Goal: Book appointment/travel/reservation

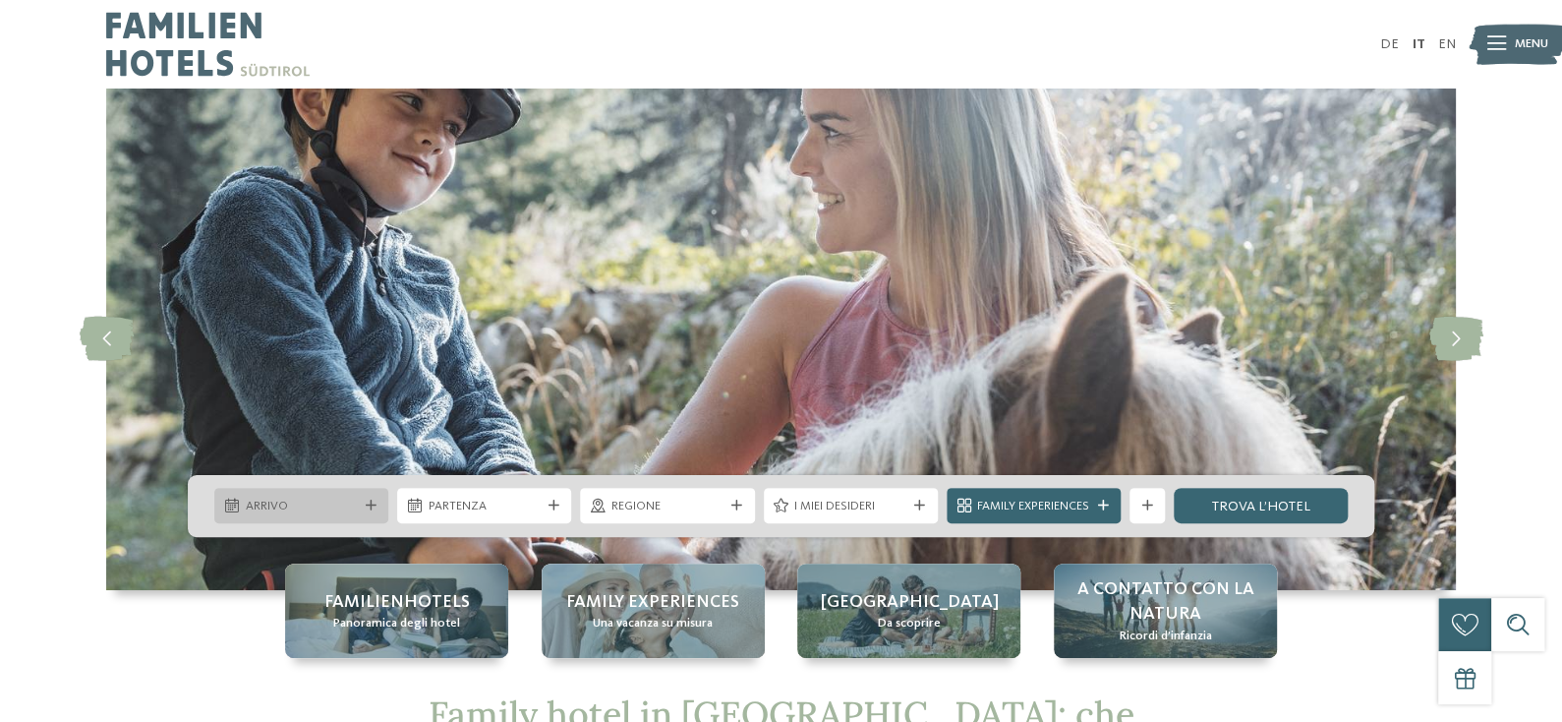
click at [314, 497] on span "Arrivo" at bounding box center [302, 506] width 112 height 18
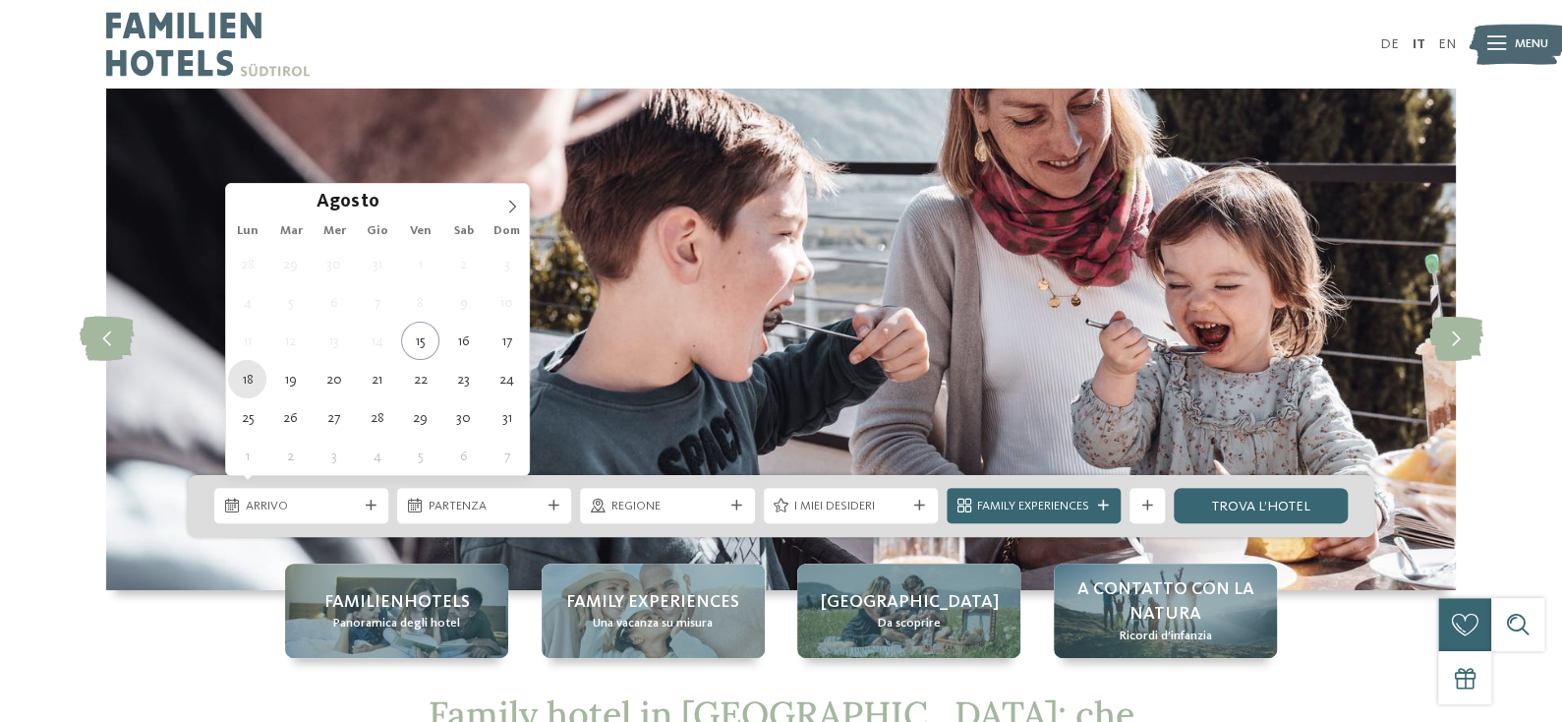
type div "18.08.2025"
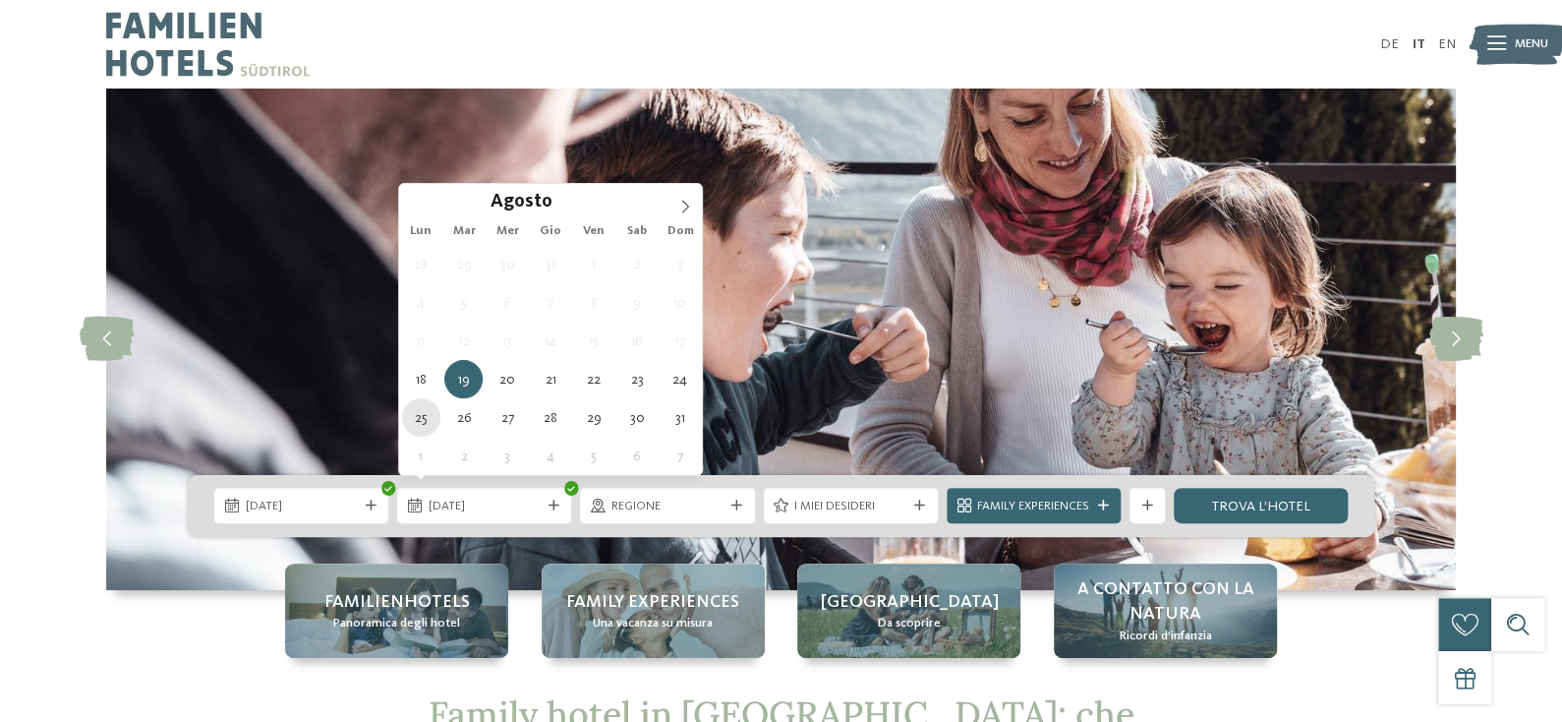
type div "25.08.2025"
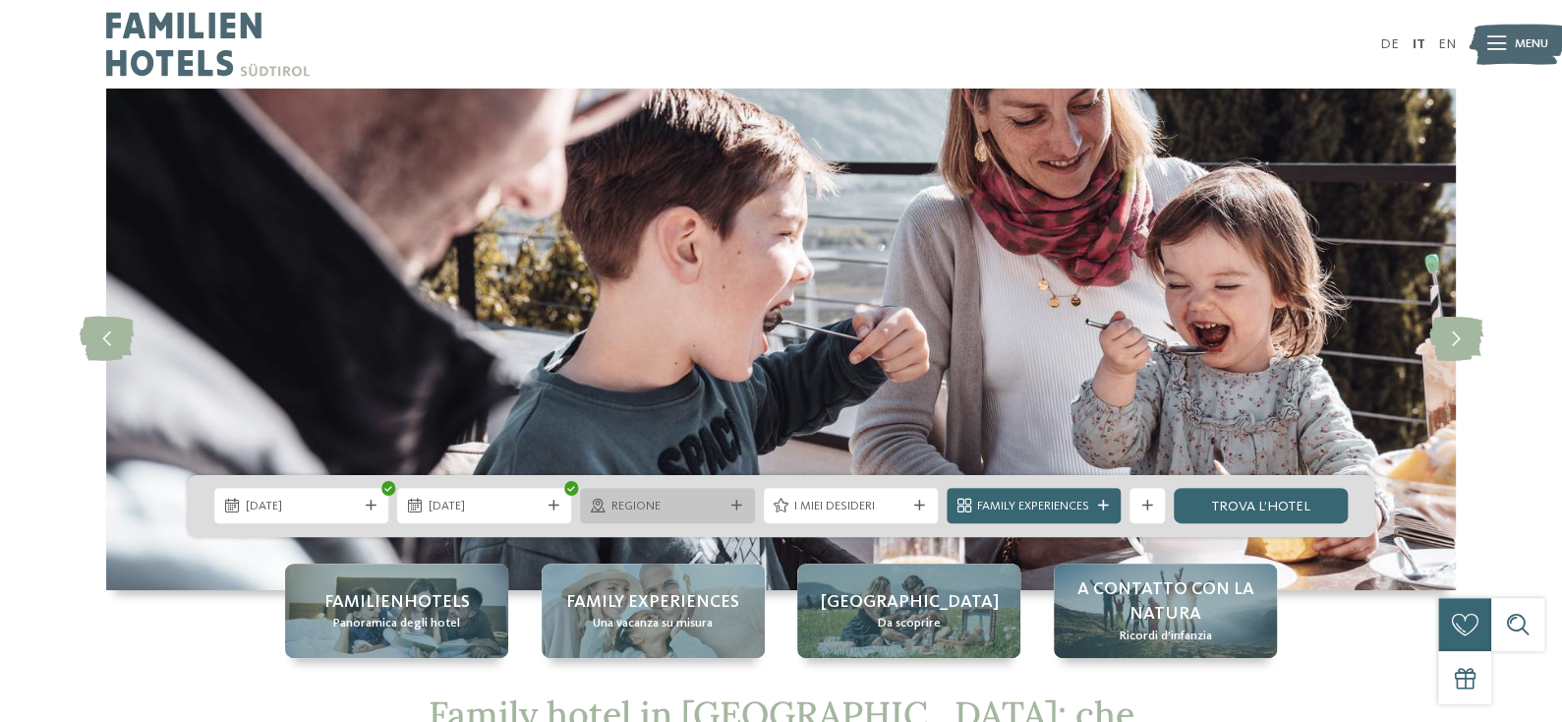
click at [614, 497] on span "Regione" at bounding box center [668, 506] width 112 height 18
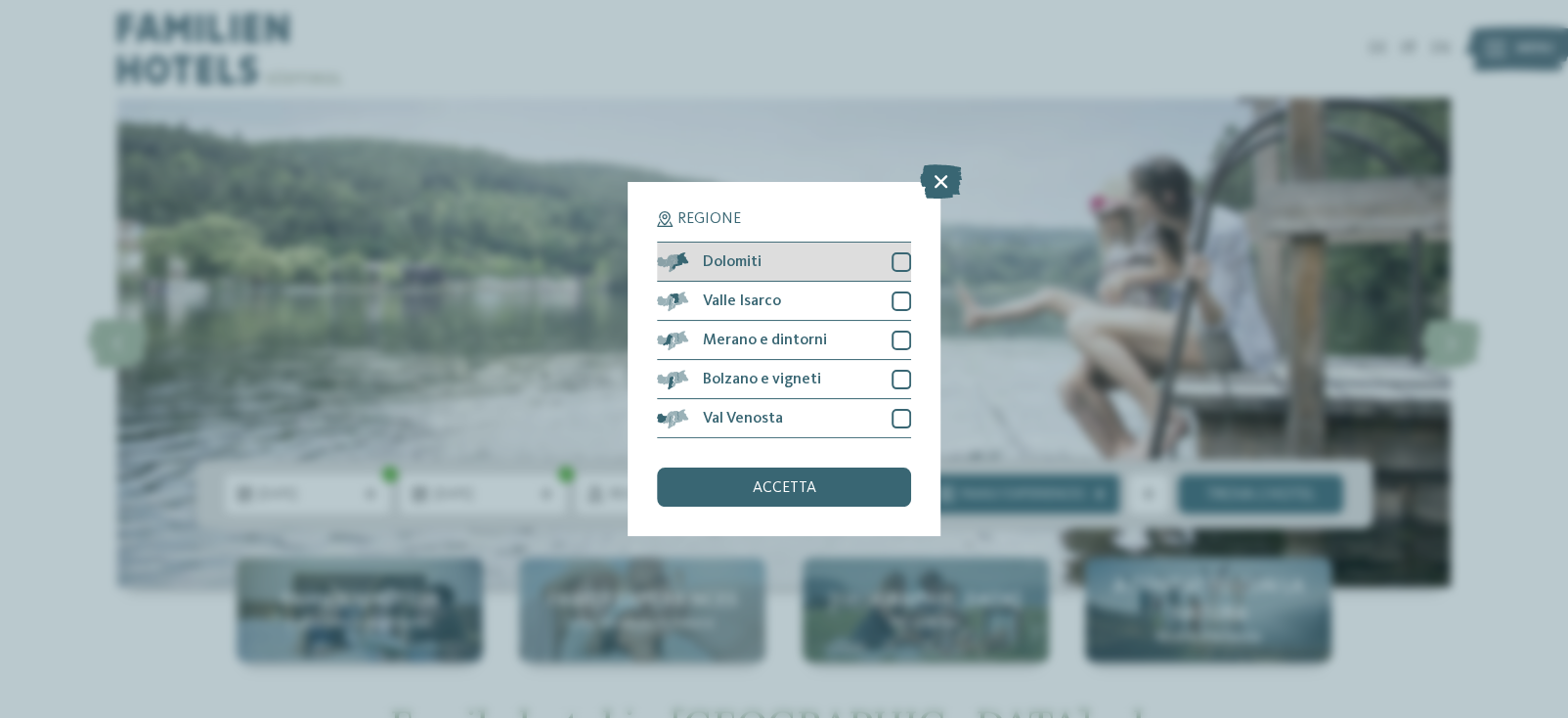
click at [789, 262] on div "Dolomiti" at bounding box center [784, 262] width 255 height 39
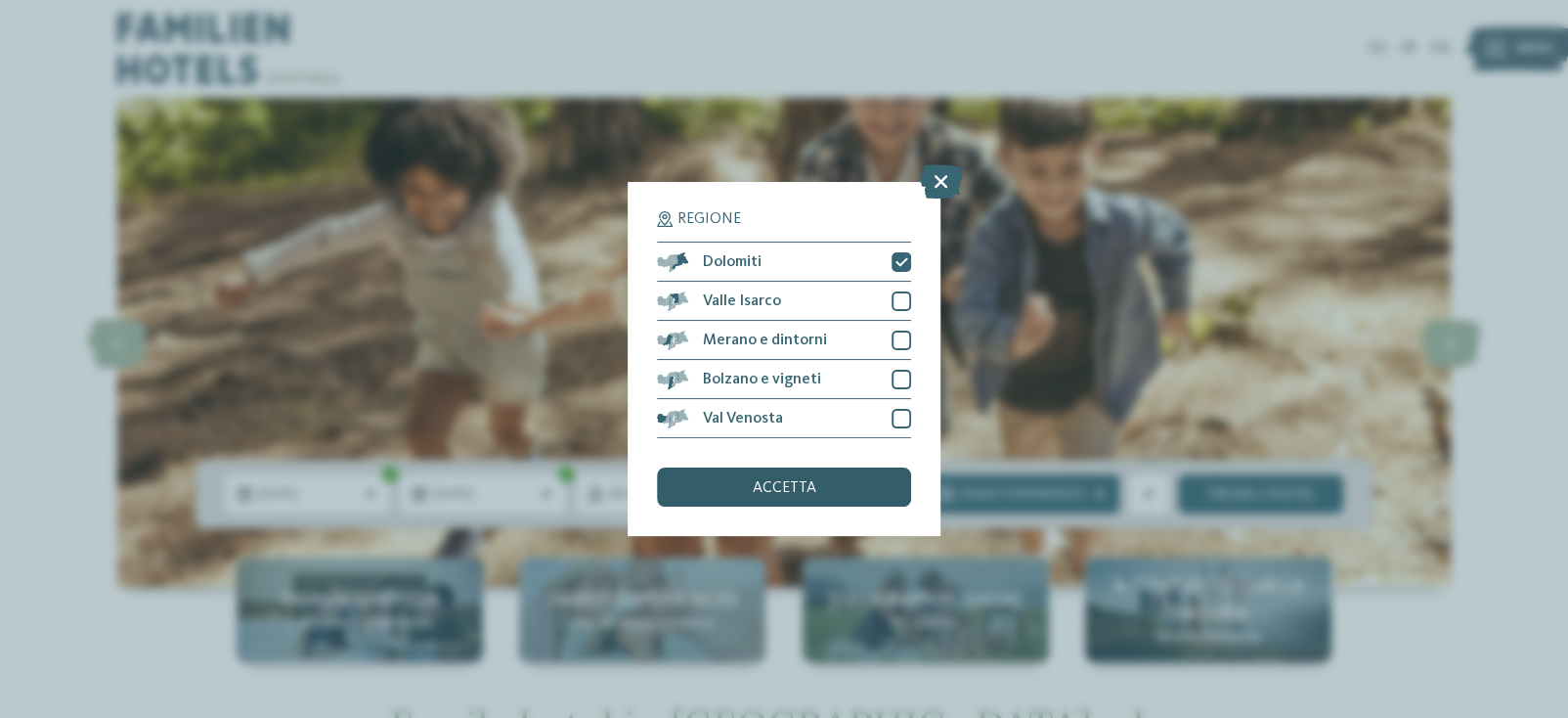
click at [812, 480] on span "accetta" at bounding box center [784, 488] width 64 height 16
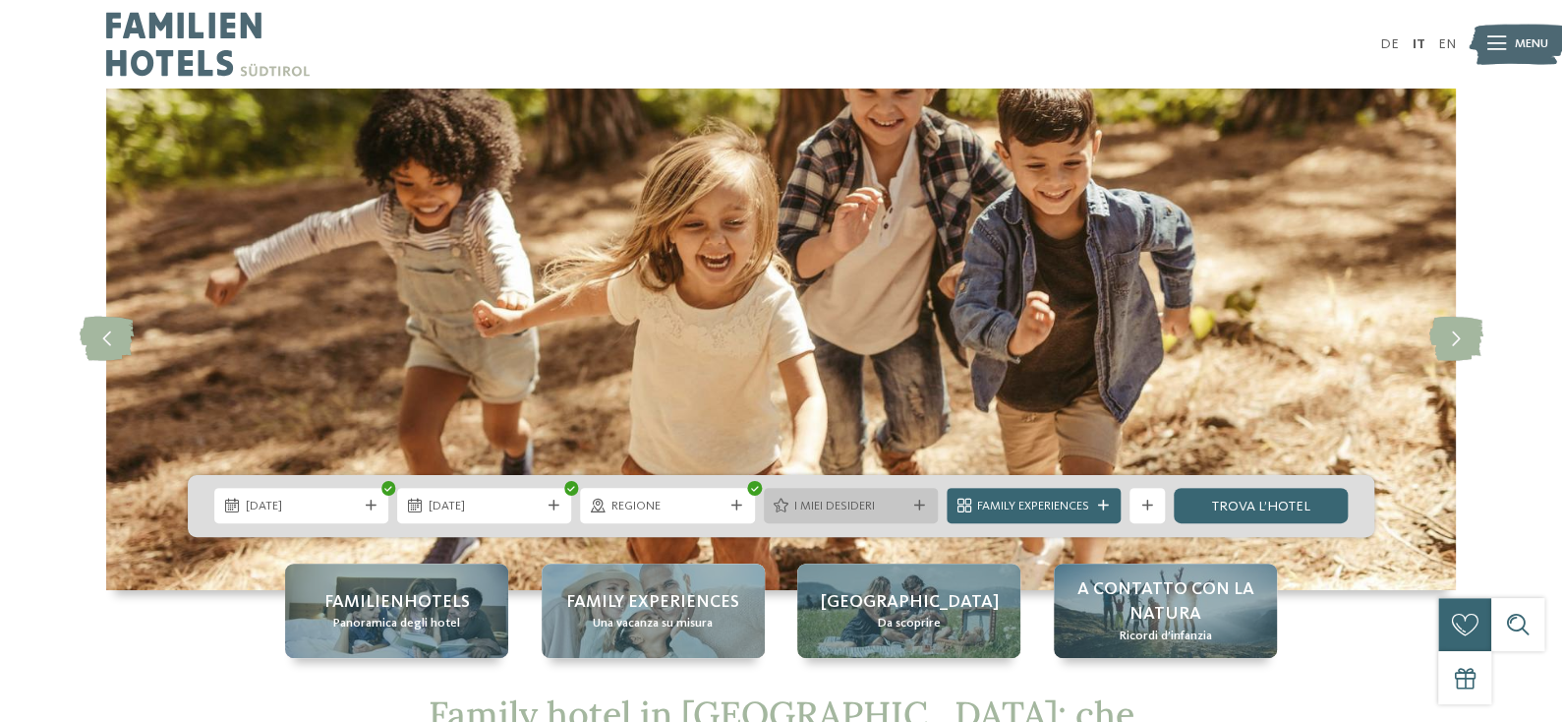
click at [838, 497] on span "I miei desideri" at bounding box center [850, 506] width 112 height 18
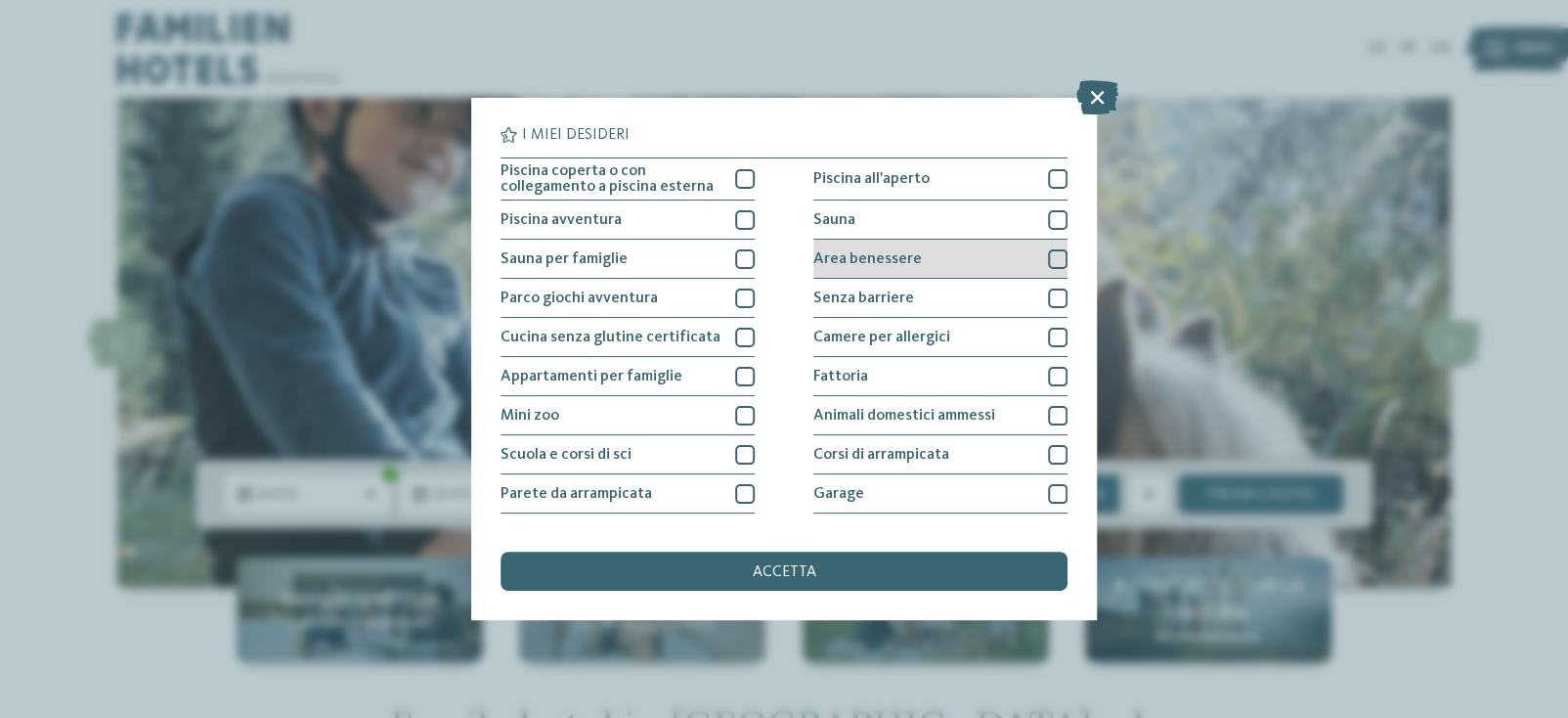
click at [1034, 261] on div "Area benessere" at bounding box center [941, 259] width 255 height 39
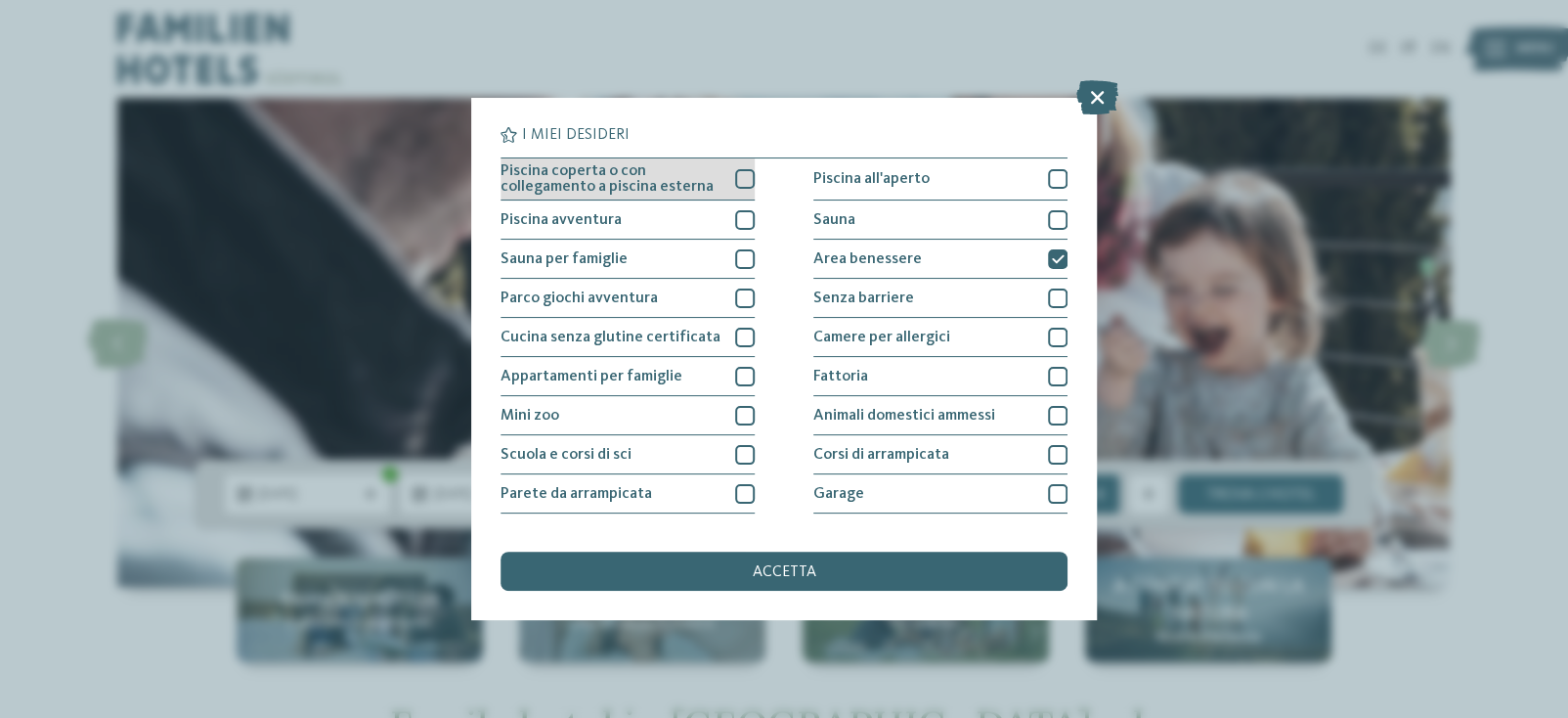
click at [741, 178] on div at bounding box center [745, 179] width 20 height 20
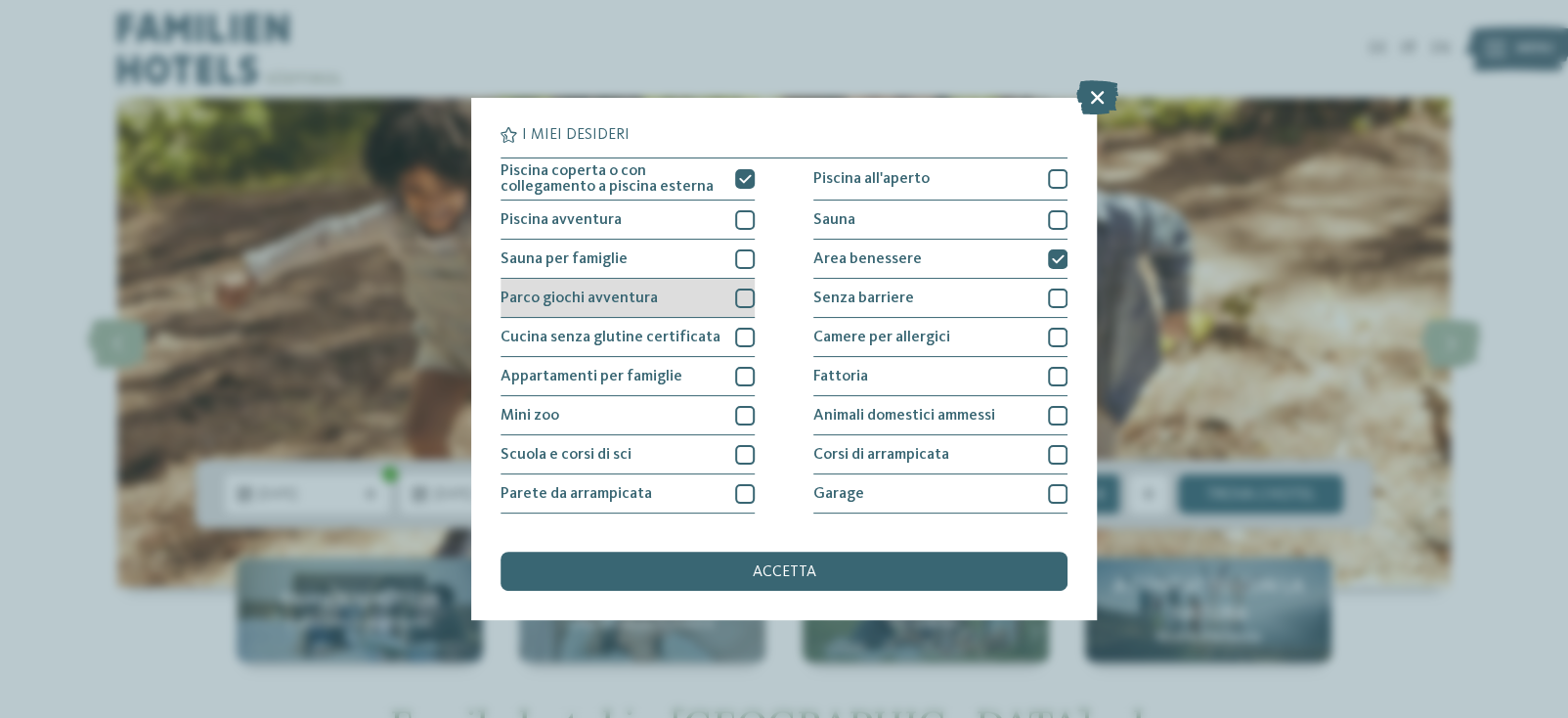
click at [651, 301] on div "Parco giochi avventura" at bounding box center [627, 297] width 255 height 39
click at [652, 287] on div "Parco giochi avventura" at bounding box center [627, 297] width 255 height 39
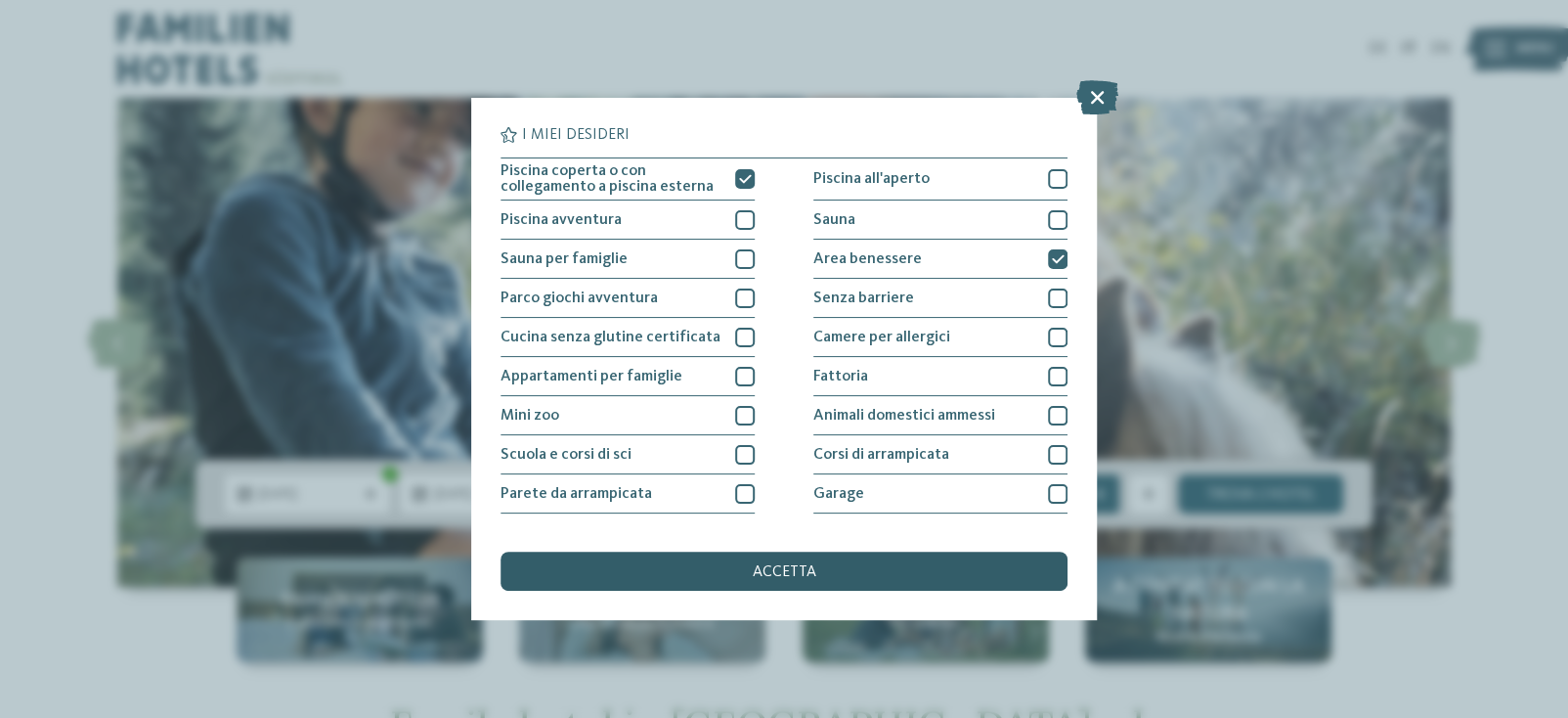
click at [791, 567] on span "accetta" at bounding box center [784, 572] width 64 height 16
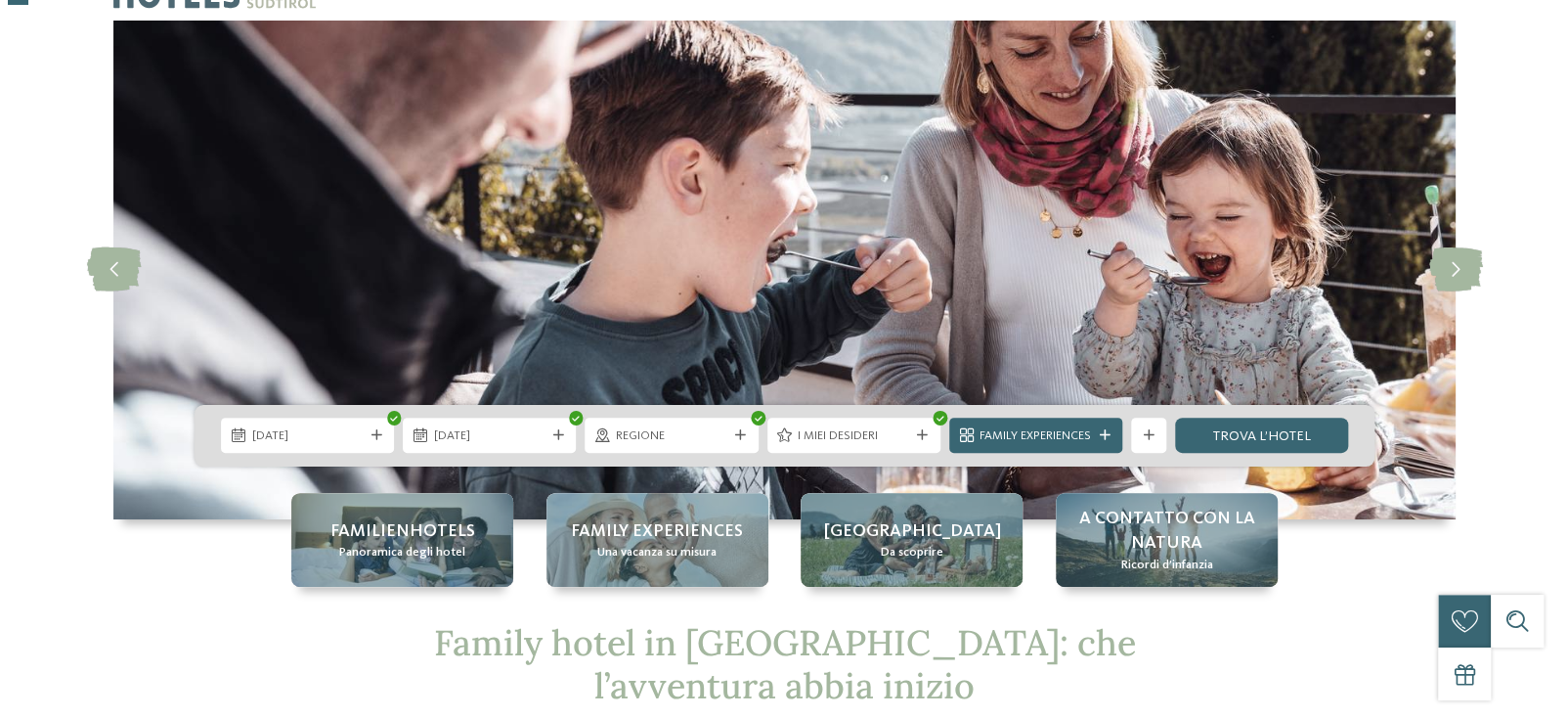
scroll to position [76, 0]
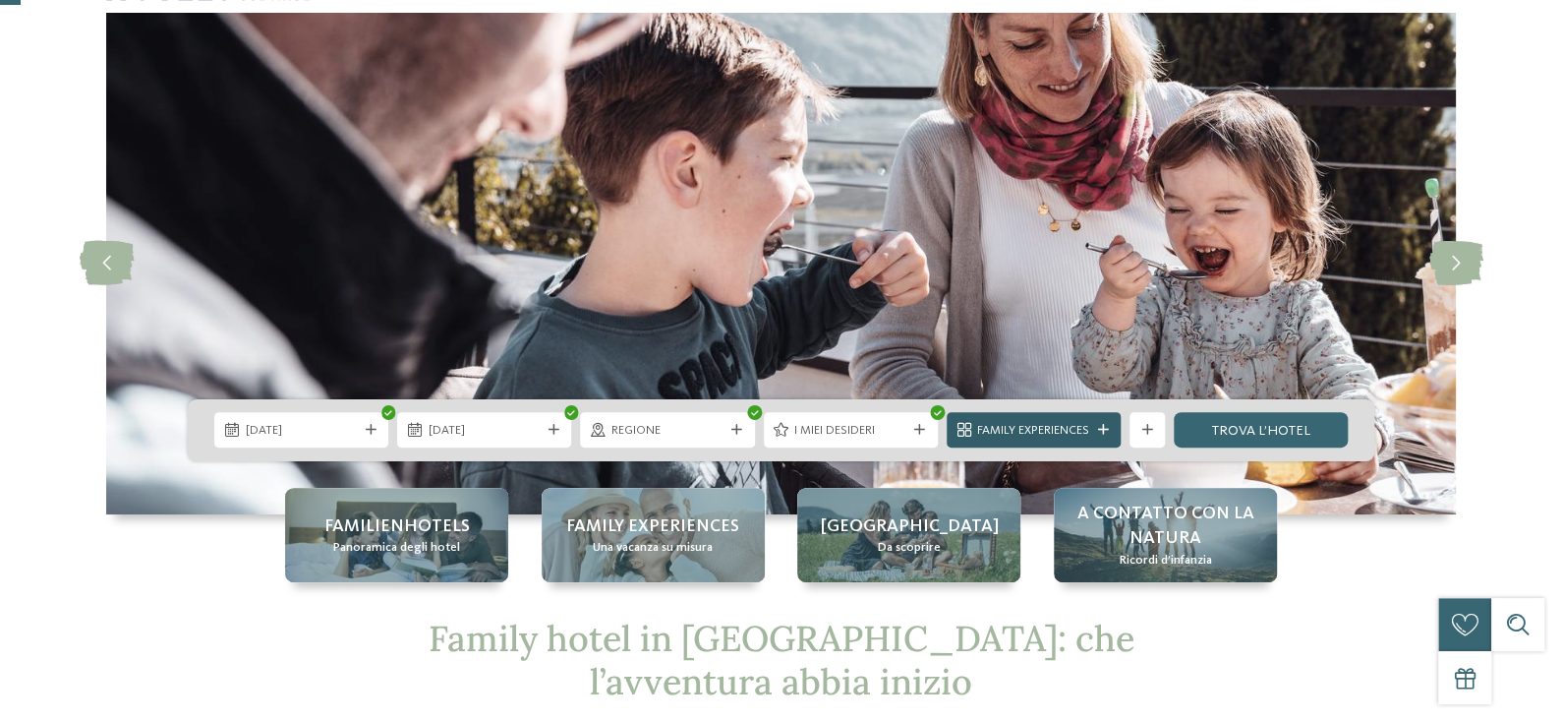
click at [979, 422] on span "Family Experiences" at bounding box center [1033, 431] width 112 height 18
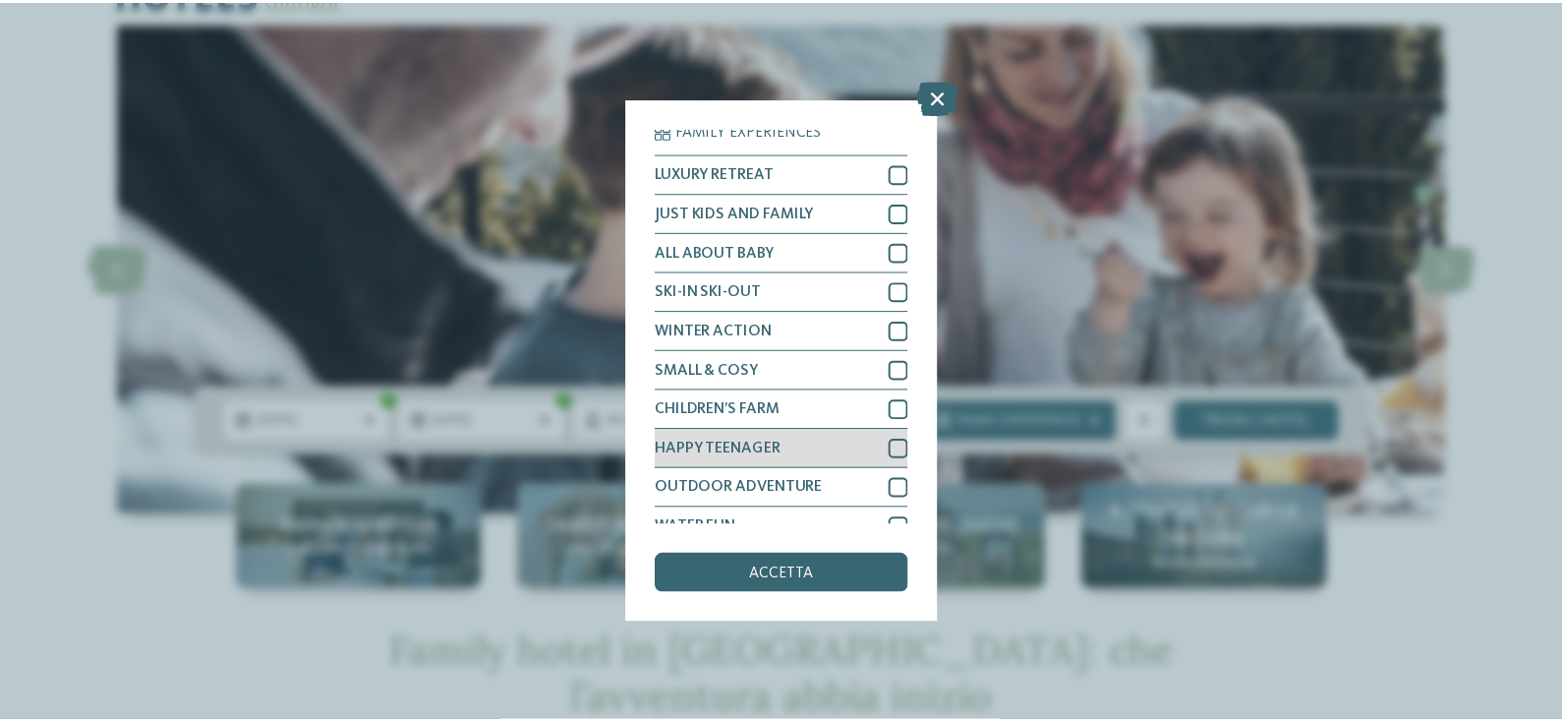
scroll to position [0, 0]
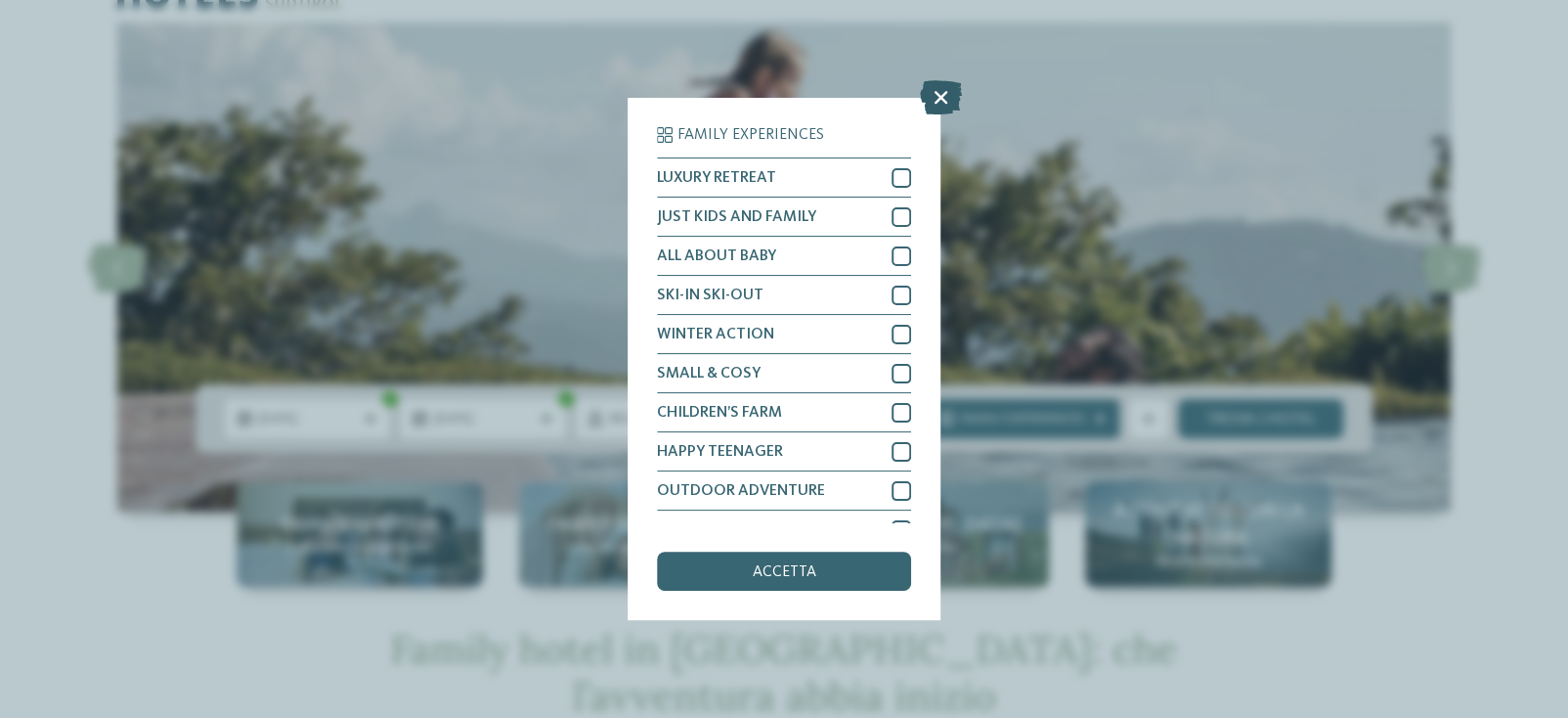
click at [938, 96] on icon at bounding box center [941, 97] width 42 height 34
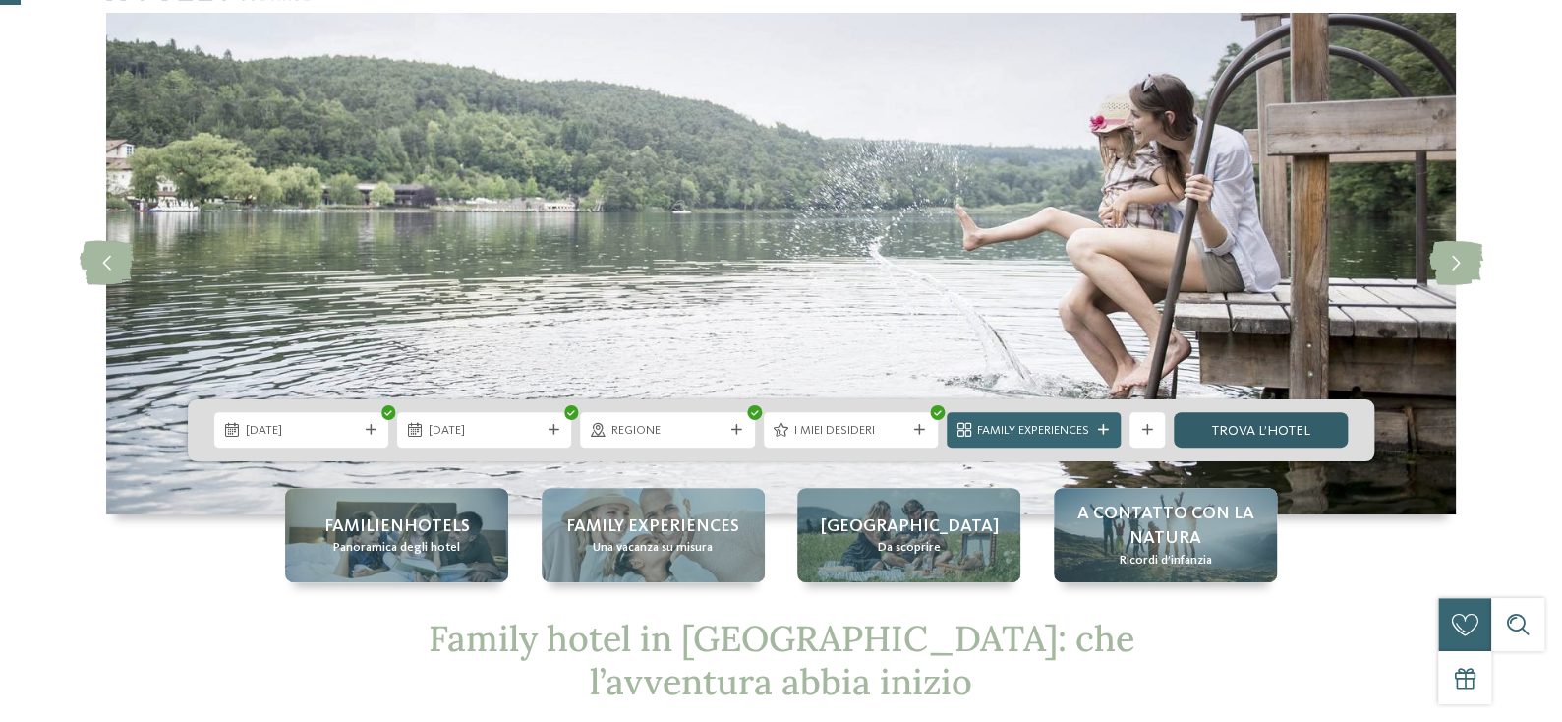
drag, startPoint x: 1257, startPoint y: 415, endPoint x: 1176, endPoint y: 420, distance: 81.8
click at [1257, 415] on link "trova l’hotel" at bounding box center [1261, 429] width 174 height 35
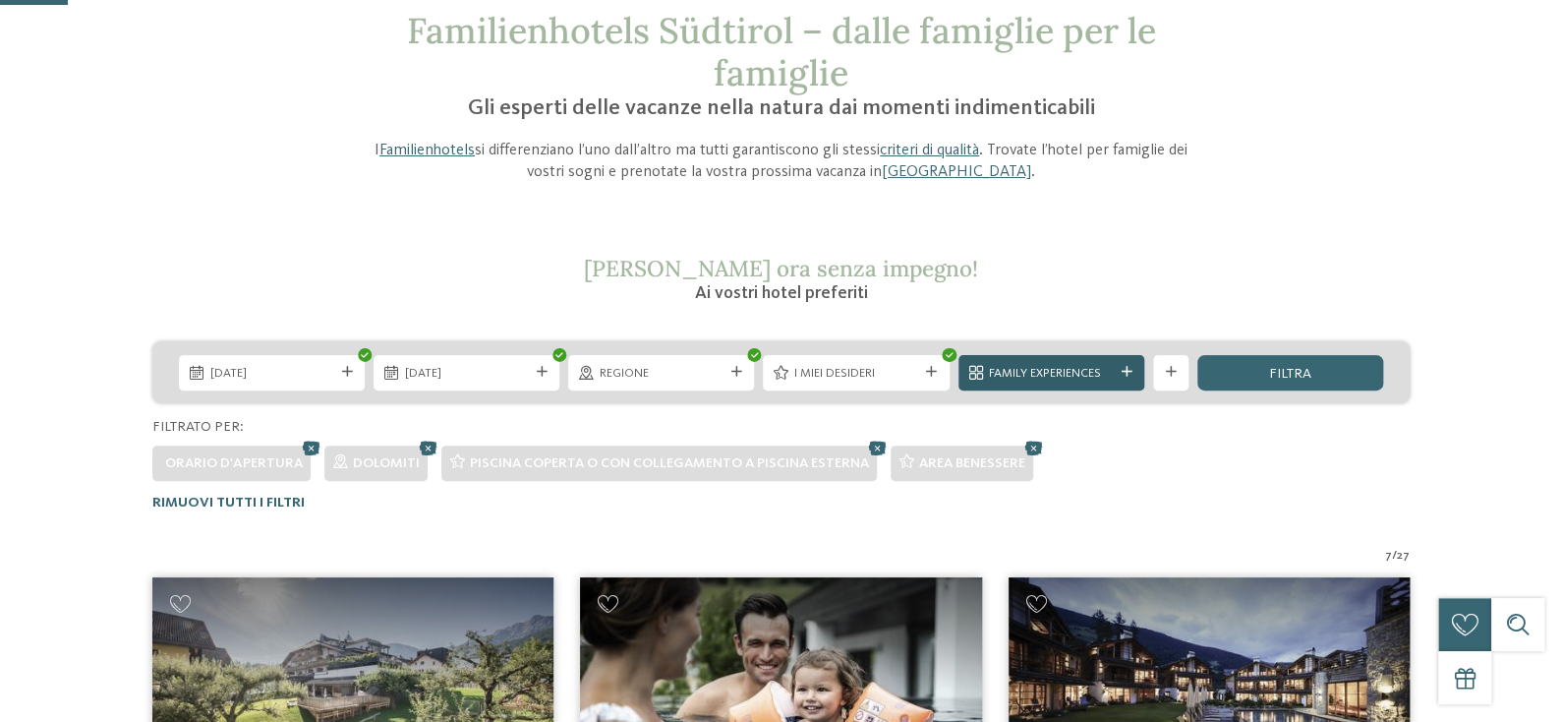
scroll to position [152, 0]
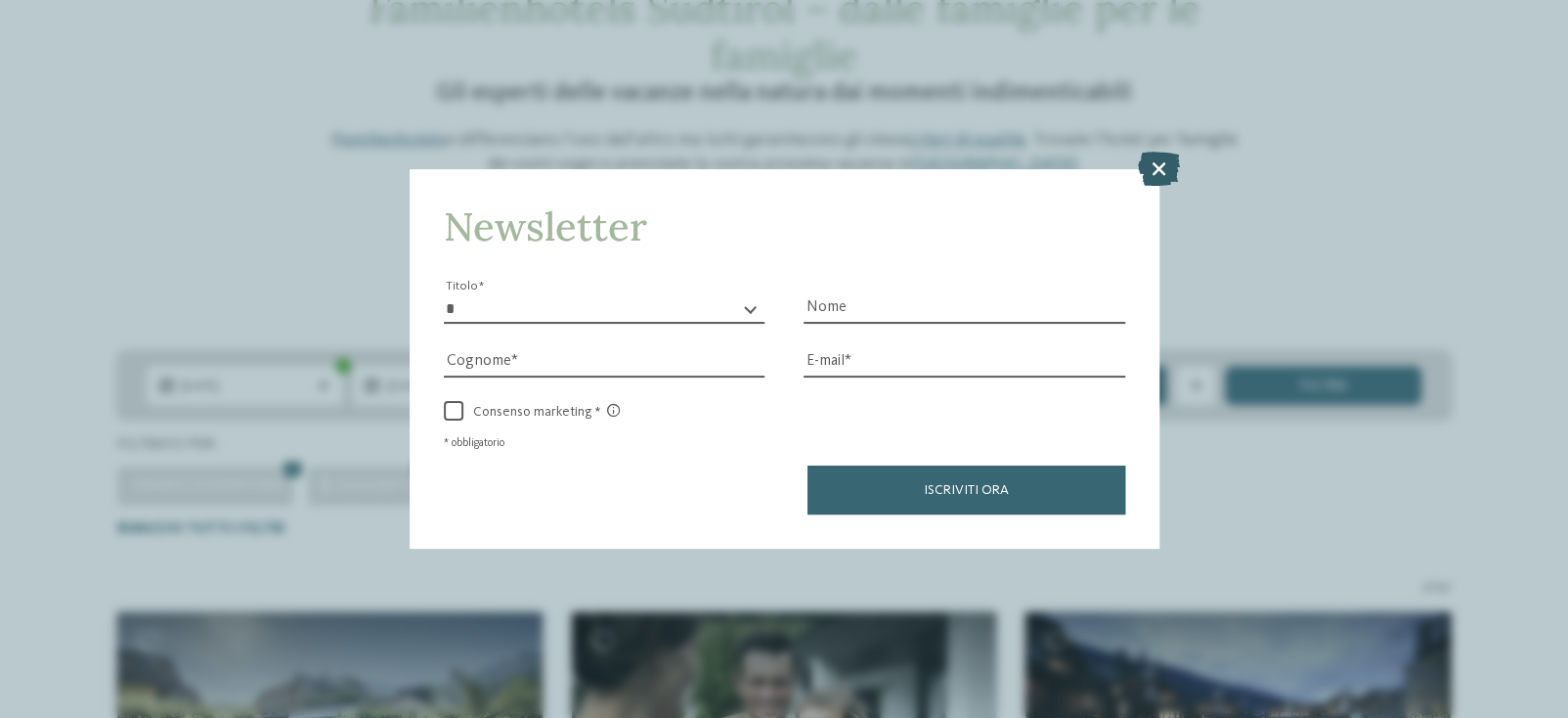
click at [1150, 152] on icon at bounding box center [1158, 167] width 42 height 34
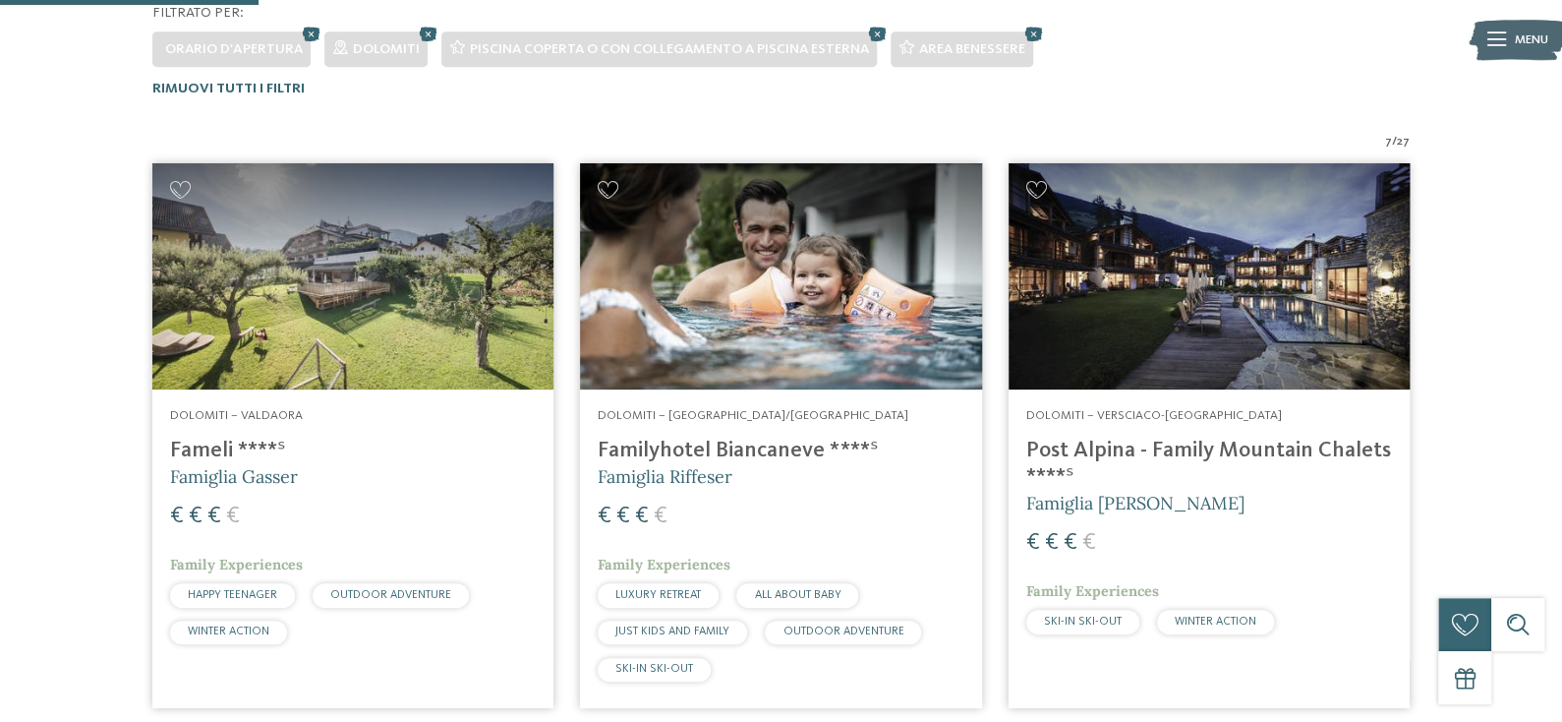
scroll to position [535, 0]
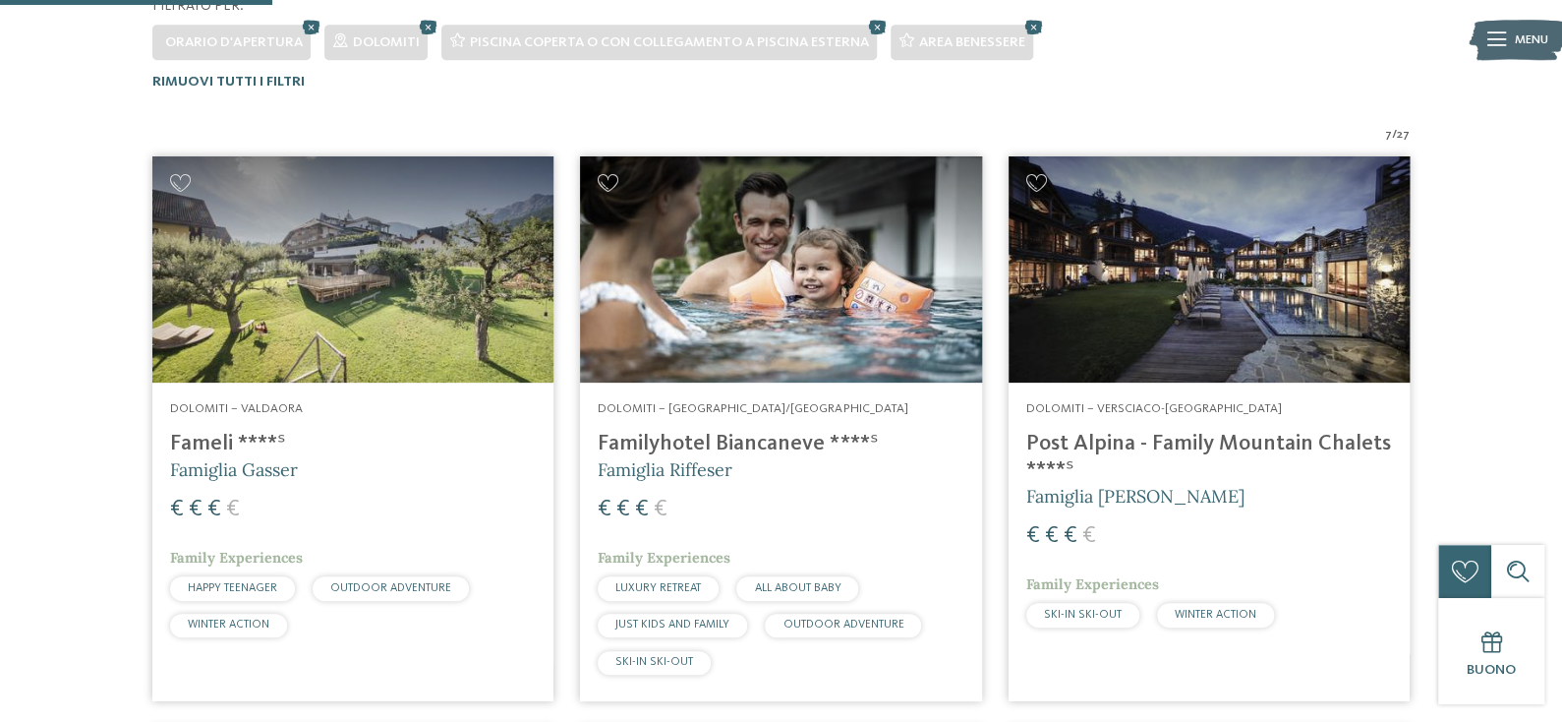
drag, startPoint x: 770, startPoint y: 406, endPoint x: 785, endPoint y: 410, distance: 15.3
click at [770, 382] on img at bounding box center [780, 269] width 401 height 226
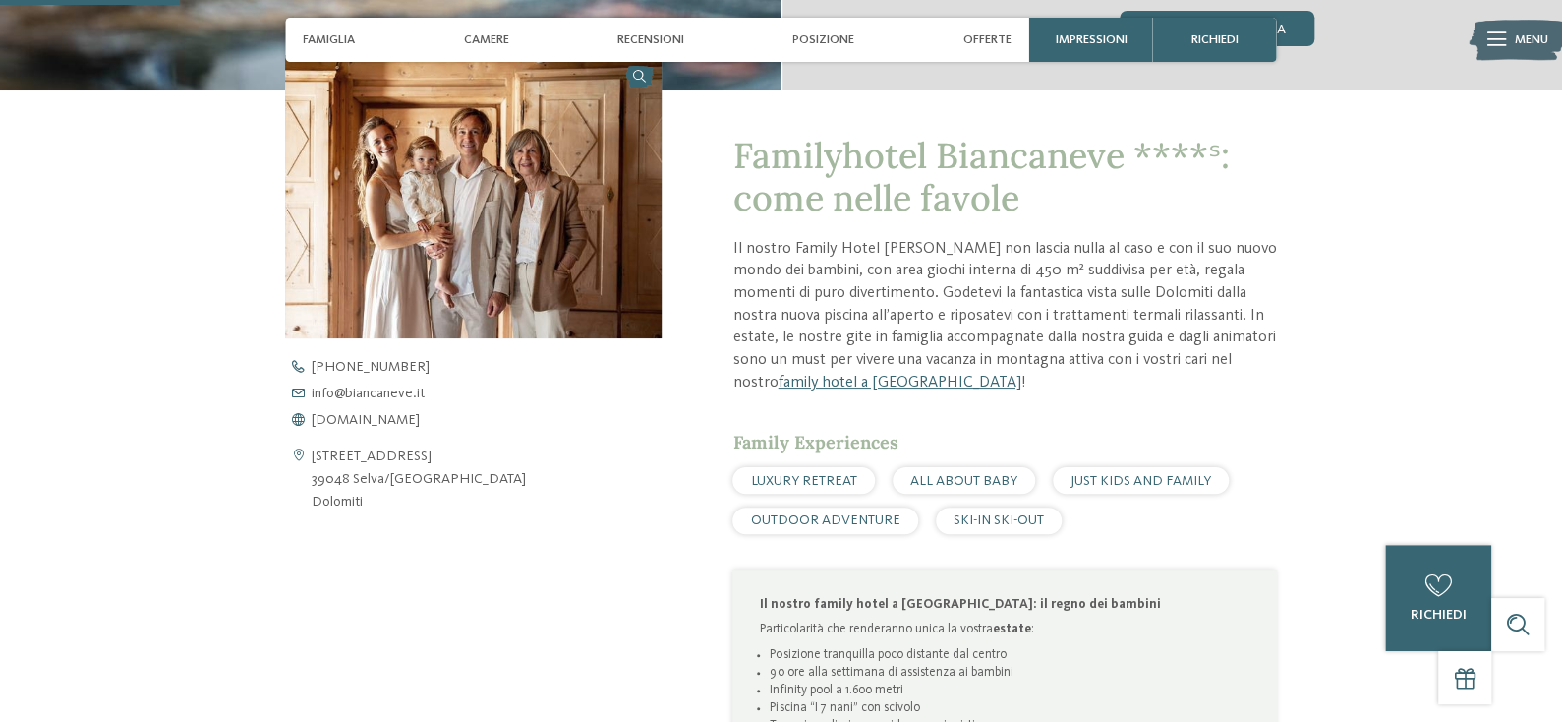
scroll to position [650, 0]
